Goal: Information Seeking & Learning: Learn about a topic

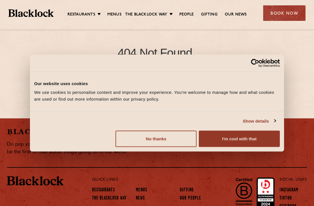
click at [161, 136] on button "No thanks" at bounding box center [155, 139] width 81 height 16
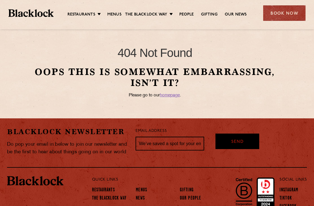
click at [0, 0] on link "Covent Garden" at bounding box center [0, 0] width 0 height 0
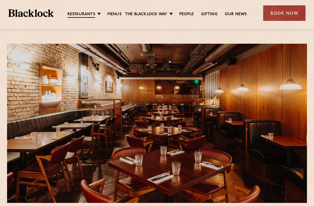
click at [0, 0] on link "Soho" at bounding box center [0, 0] width 0 height 0
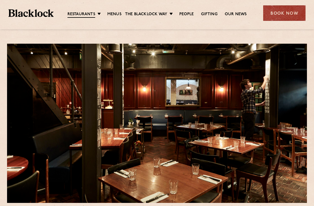
click at [0, 0] on link "City" at bounding box center [0, 0] width 0 height 0
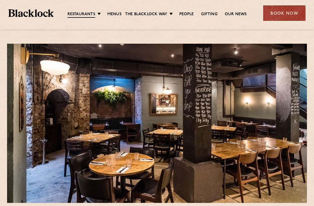
click at [0, 0] on link "Canary Wharf" at bounding box center [0, 0] width 0 height 0
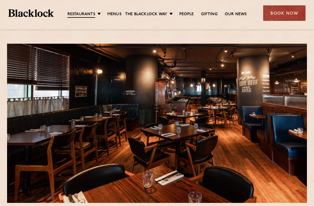
click at [114, 16] on link "Menus" at bounding box center [114, 15] width 14 height 6
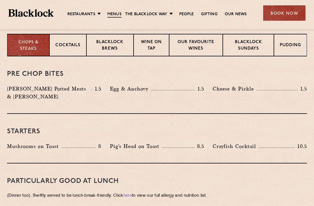
scroll to position [227, 0]
click at [250, 47] on p "Blacklock Sundays" at bounding box center [248, 45] width 39 height 13
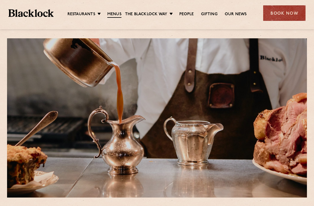
scroll to position [0, 0]
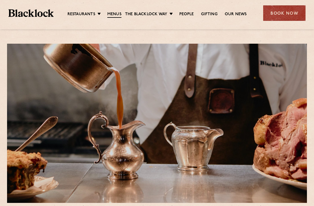
click at [117, 14] on link "Menus" at bounding box center [114, 15] width 14 height 6
